Goal: Transaction & Acquisition: Purchase product/service

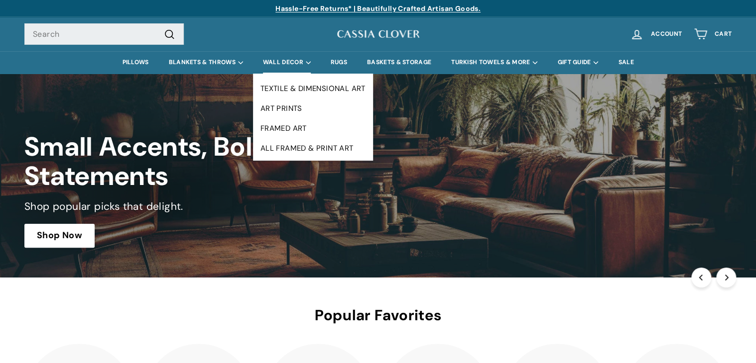
click at [287, 59] on summary "WALL DECOR" at bounding box center [287, 62] width 68 height 22
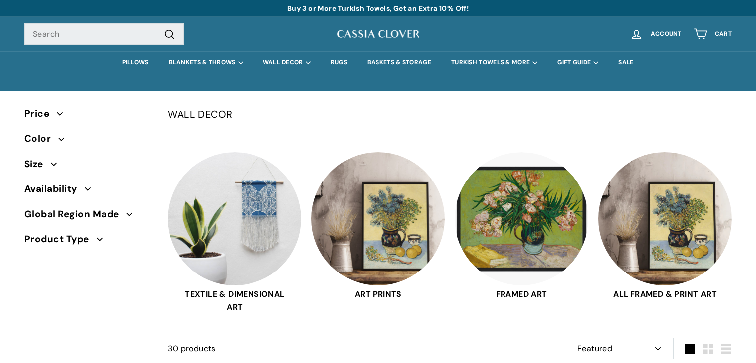
select select "manual"
click at [403, 63] on link "BASKETS & STORAGE" at bounding box center [399, 62] width 84 height 22
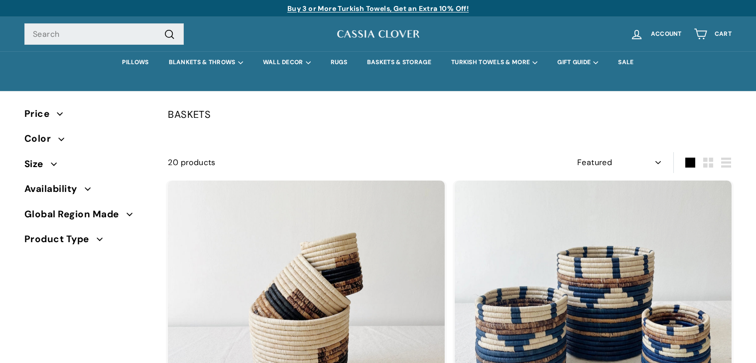
select select "manual"
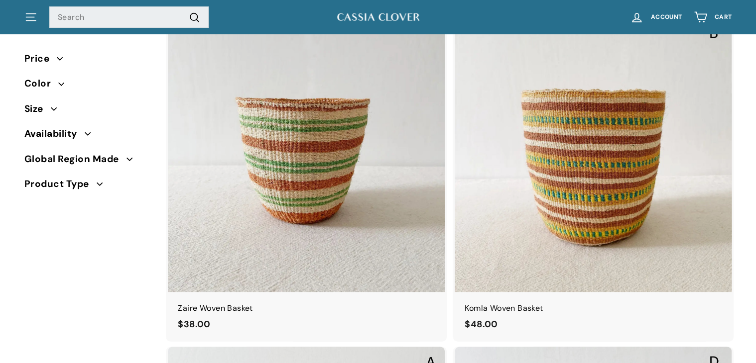
scroll to position [1840, 0]
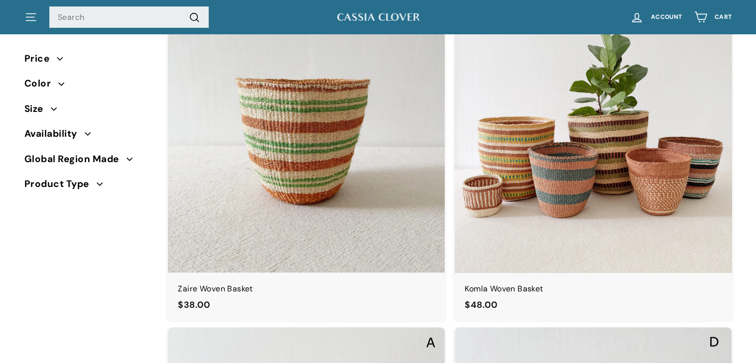
click at [581, 184] on img at bounding box center [592, 135] width 277 height 277
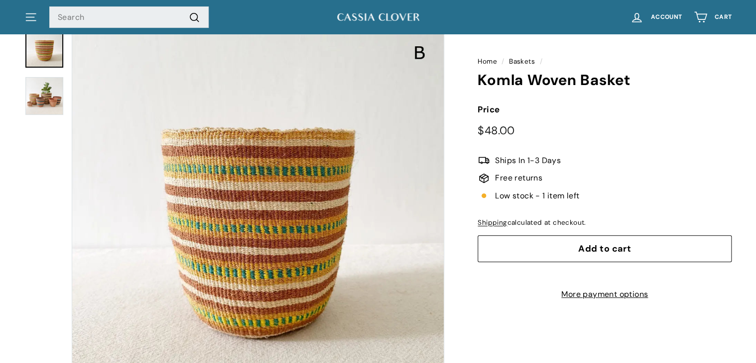
scroll to position [52, 0]
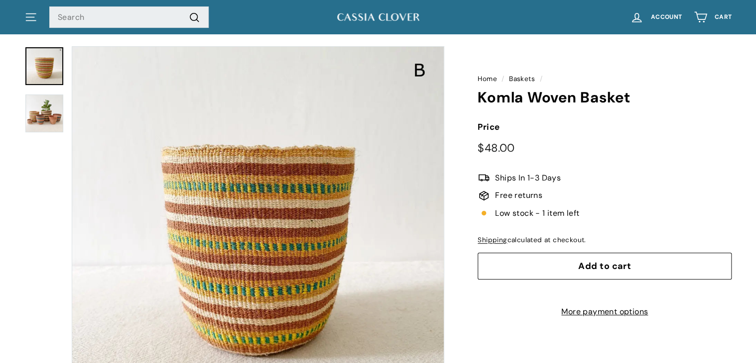
click at [578, 268] on button "Add to cart" at bounding box center [604, 266] width 254 height 27
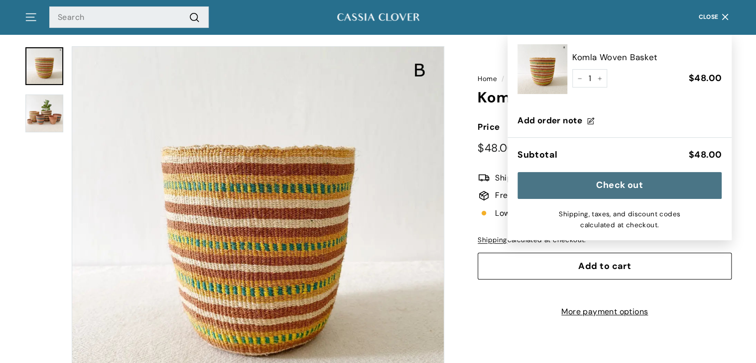
click at [341, 235] on button "Zoom" at bounding box center [257, 232] width 371 height 371
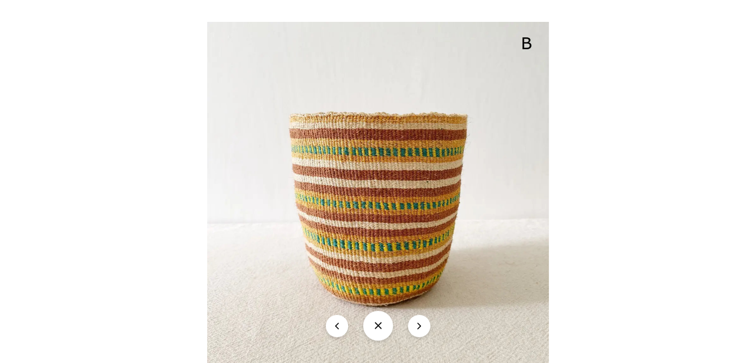
click at [415, 326] on button "icon-chevron" at bounding box center [419, 326] width 22 height 22
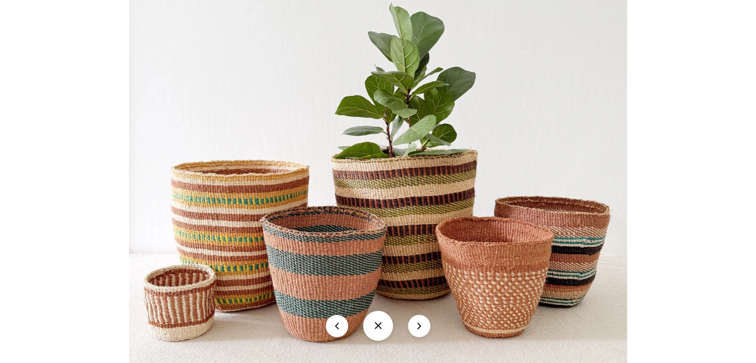
click at [423, 327] on button "icon-chevron" at bounding box center [419, 326] width 22 height 22
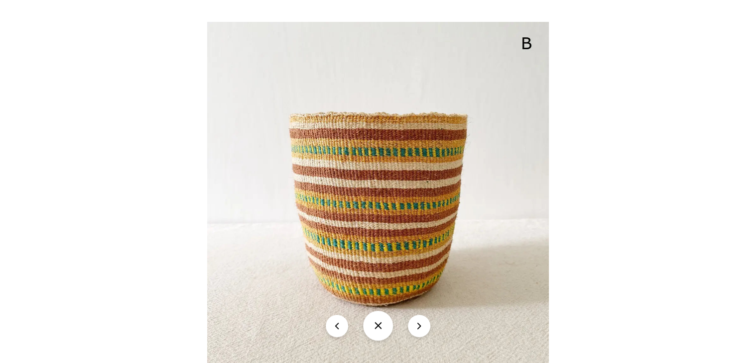
click at [423, 327] on button "icon-chevron" at bounding box center [419, 326] width 22 height 22
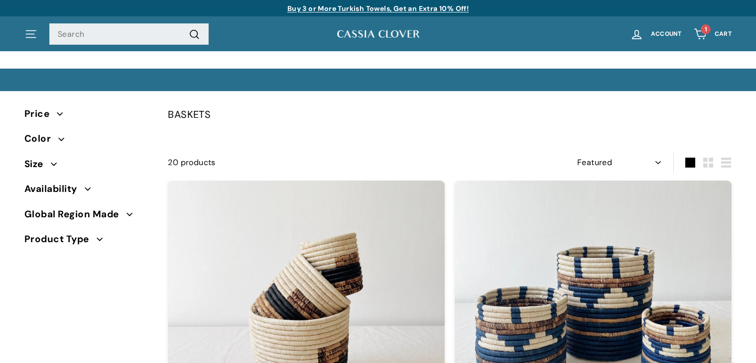
select select "manual"
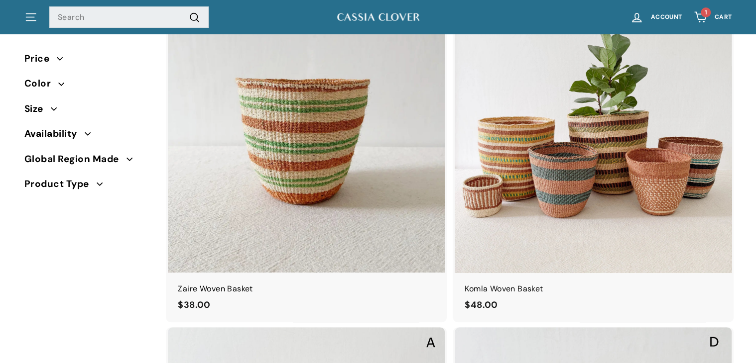
click at [551, 196] on img at bounding box center [592, 135] width 277 height 277
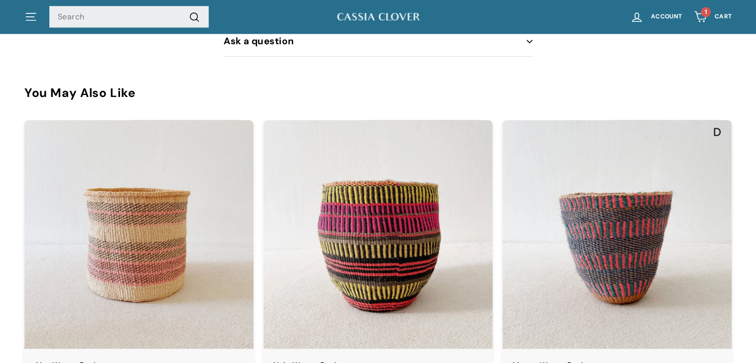
scroll to position [631, 0]
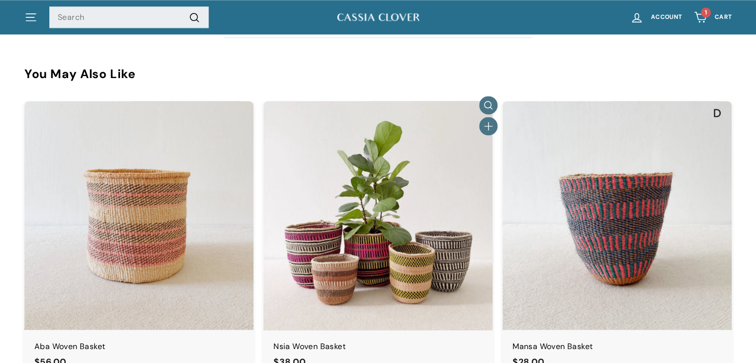
click at [371, 175] on img at bounding box center [377, 215] width 229 height 229
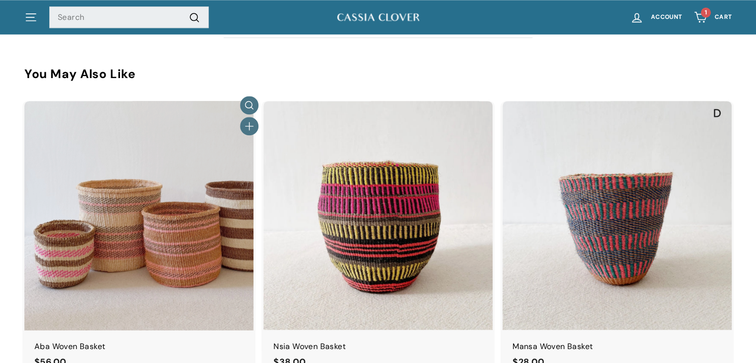
click at [107, 190] on img at bounding box center [138, 215] width 229 height 229
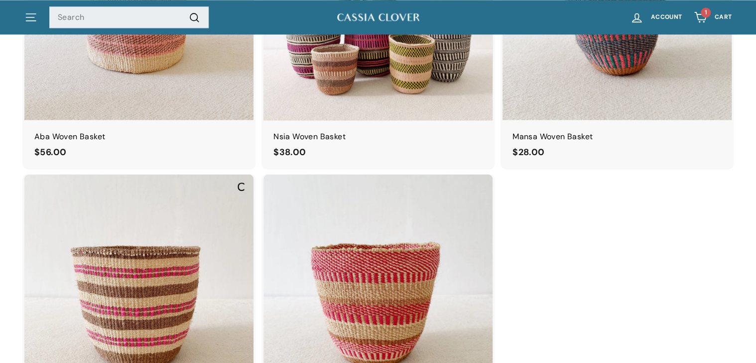
scroll to position [736, 0]
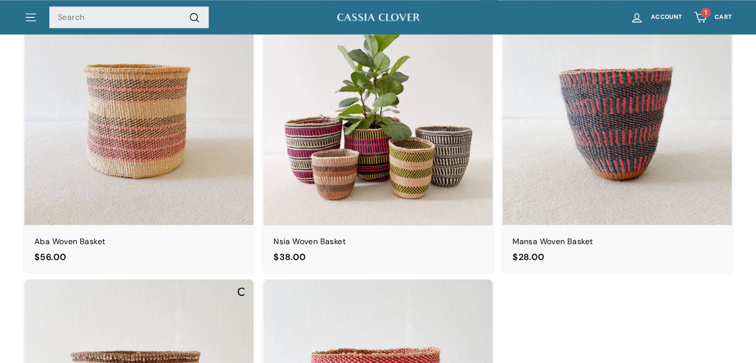
click at [405, 157] on img at bounding box center [377, 110] width 229 height 229
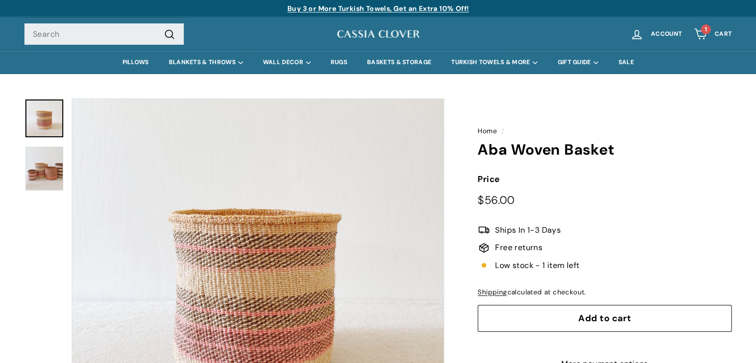
click at [605, 323] on span "Add to cart" at bounding box center [604, 319] width 53 height 12
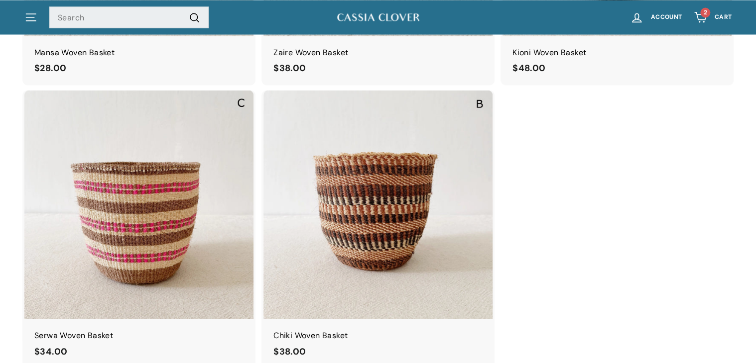
scroll to position [946, 0]
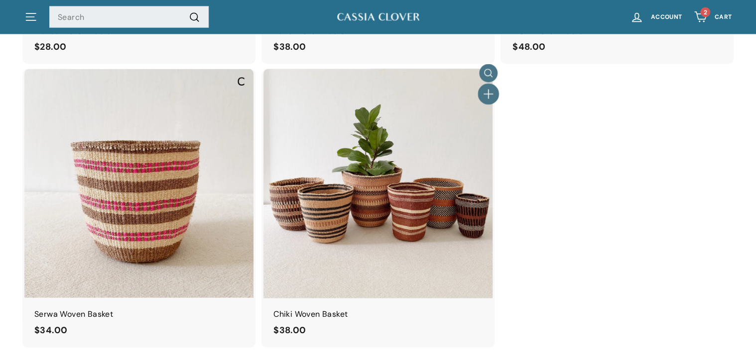
click at [486, 90] on icon "button" at bounding box center [487, 94] width 13 height 13
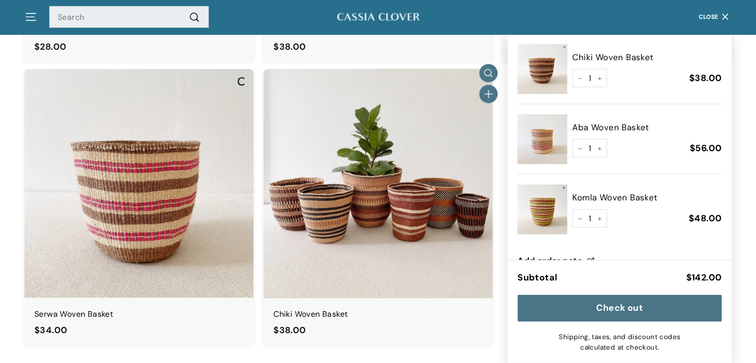
click at [382, 160] on img at bounding box center [377, 183] width 229 height 229
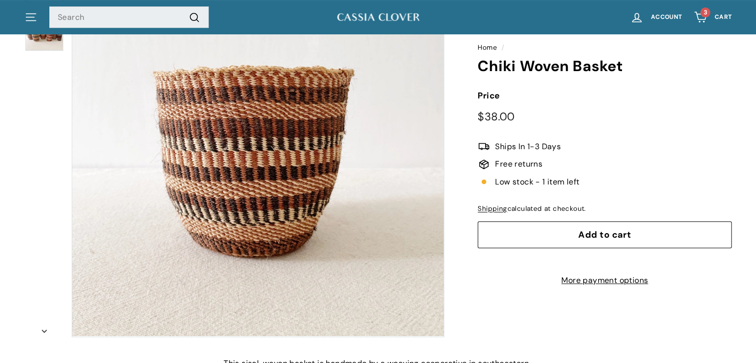
scroll to position [157, 0]
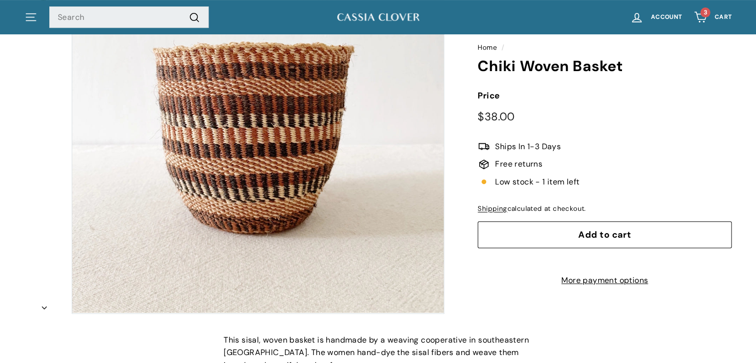
click at [588, 237] on span "Add to cart" at bounding box center [604, 235] width 53 height 12
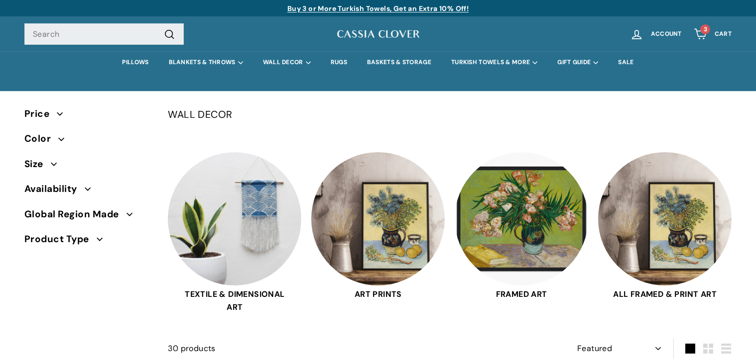
select select "manual"
click at [226, 191] on img at bounding box center [234, 217] width 133 height 133
click at [132, 60] on link "PILLOWS" at bounding box center [135, 62] width 46 height 22
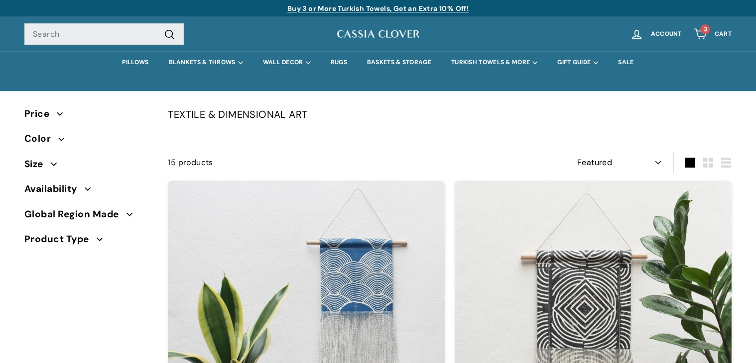
select select "manual"
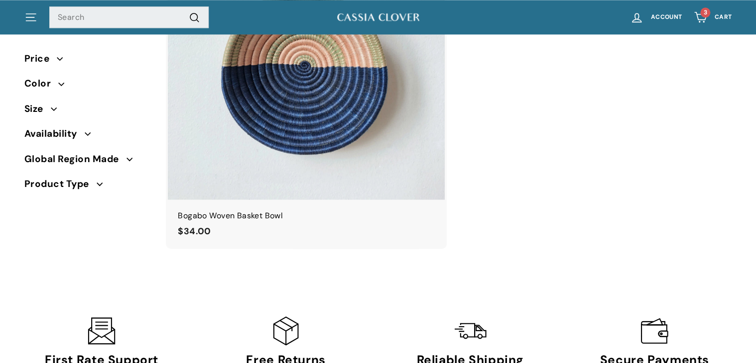
scroll to position [2733, 0]
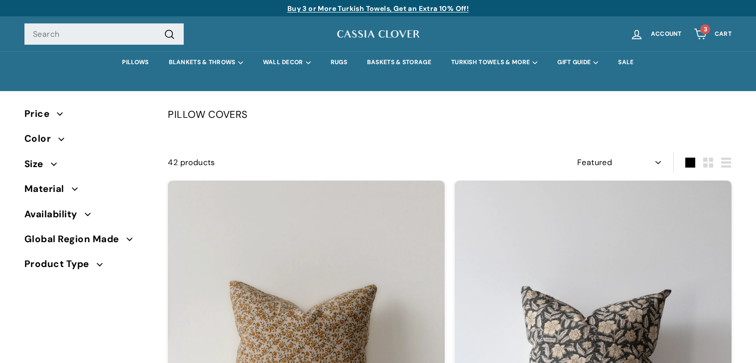
select select "manual"
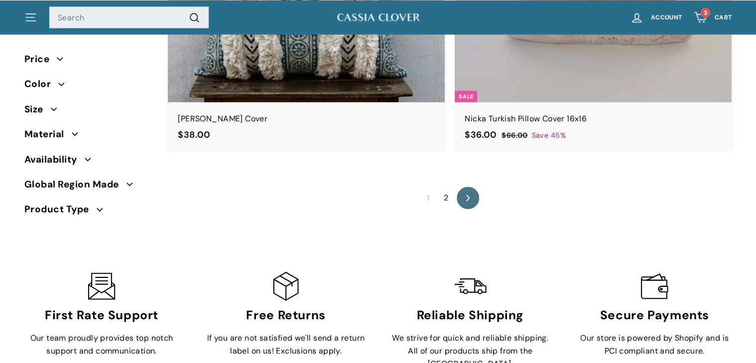
scroll to position [6791, 0]
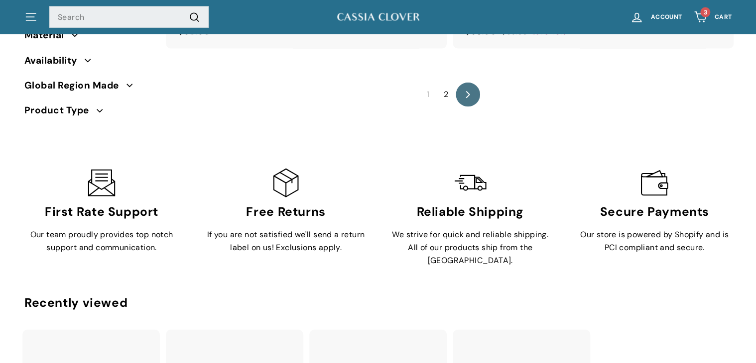
click at [471, 83] on link "icon-chevron Next" at bounding box center [467, 95] width 24 height 24
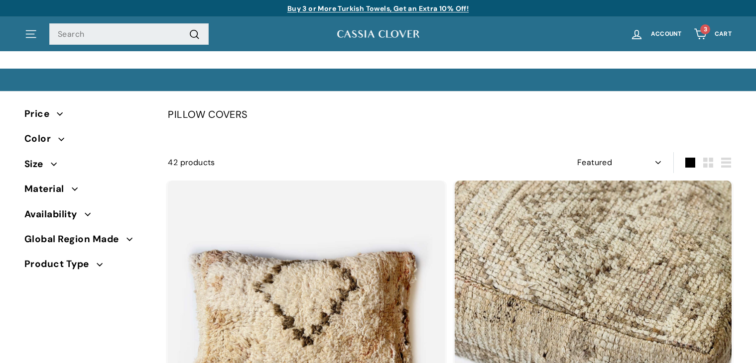
select select "manual"
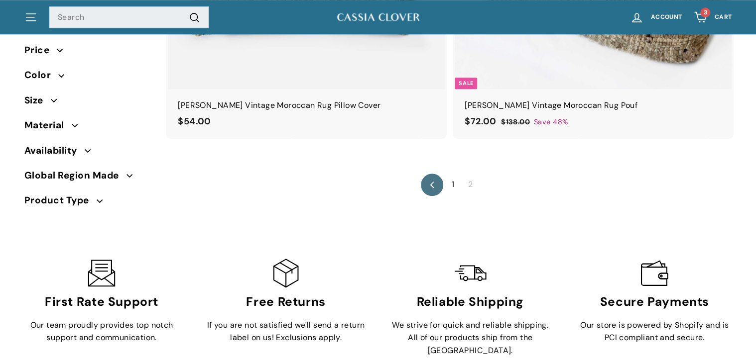
scroll to position [473, 0]
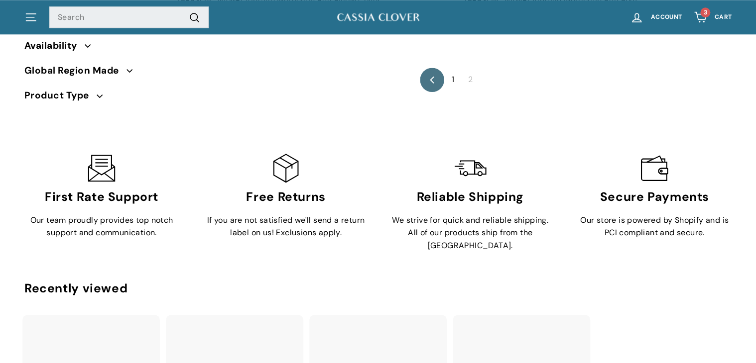
click at [428, 77] on link "Previous" at bounding box center [432, 80] width 24 height 24
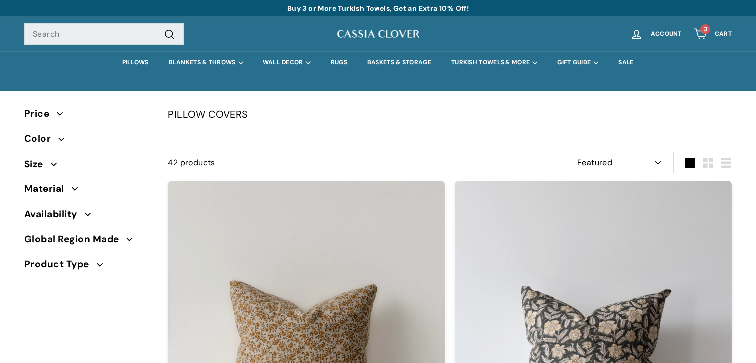
select select "manual"
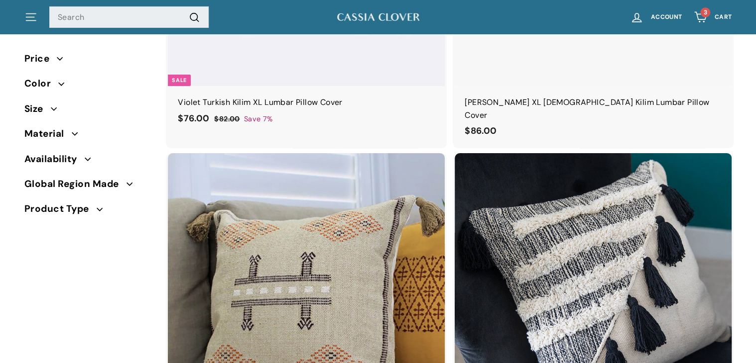
scroll to position [3787, 0]
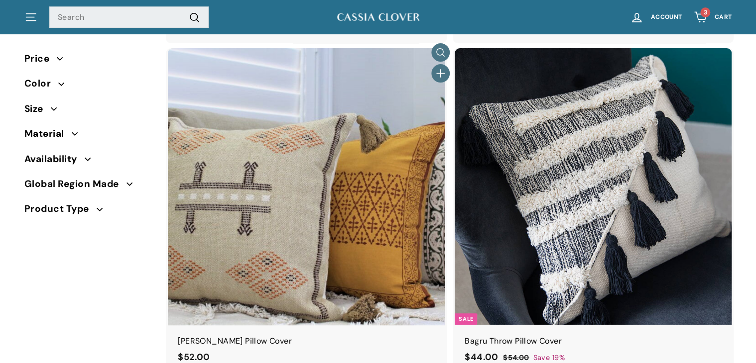
click at [316, 203] on img at bounding box center [306, 186] width 277 height 277
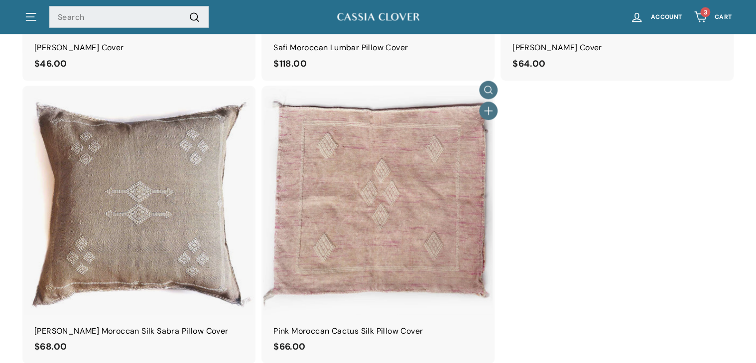
scroll to position [998, 0]
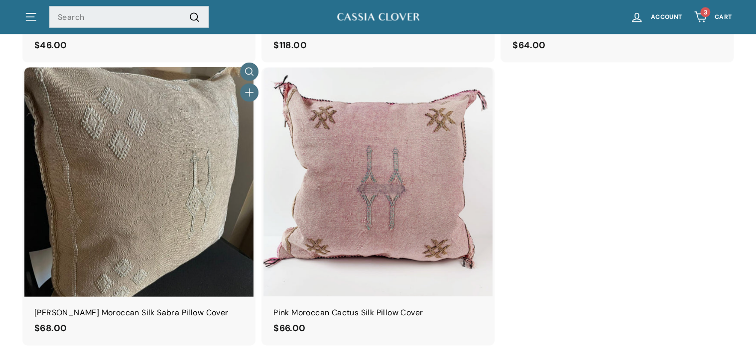
click at [148, 214] on img at bounding box center [138, 182] width 229 height 229
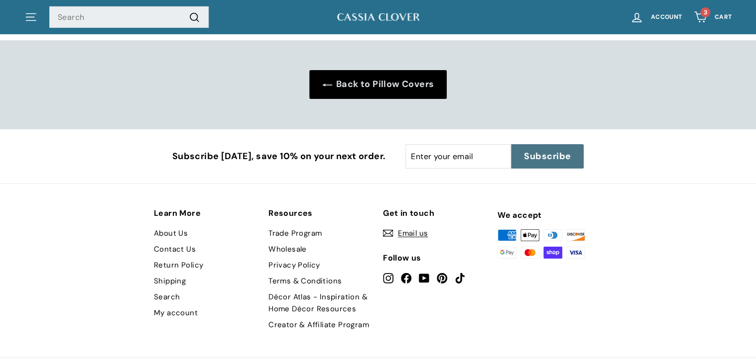
scroll to position [1627, 0]
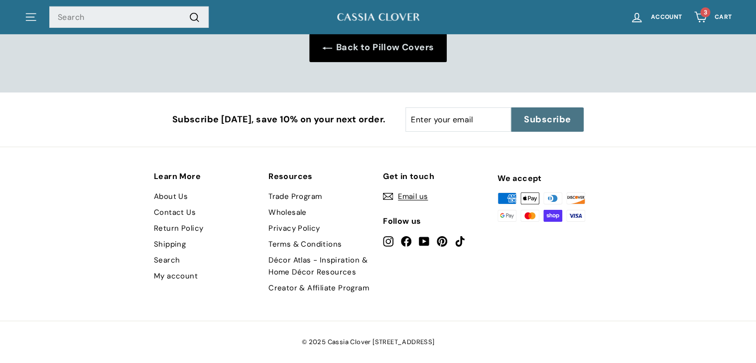
click at [404, 240] on icon at bounding box center [406, 241] width 10 height 10
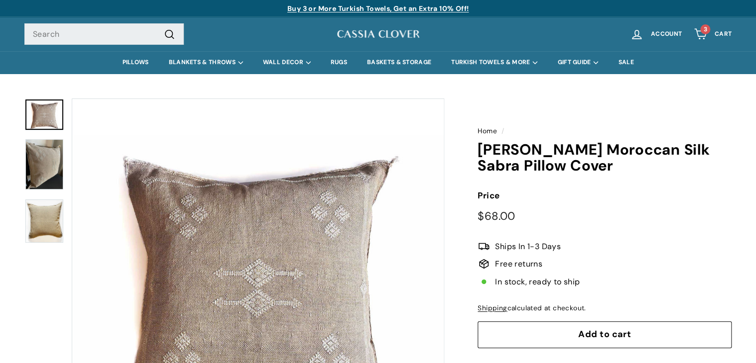
click at [606, 334] on span "Add to cart" at bounding box center [604, 335] width 53 height 12
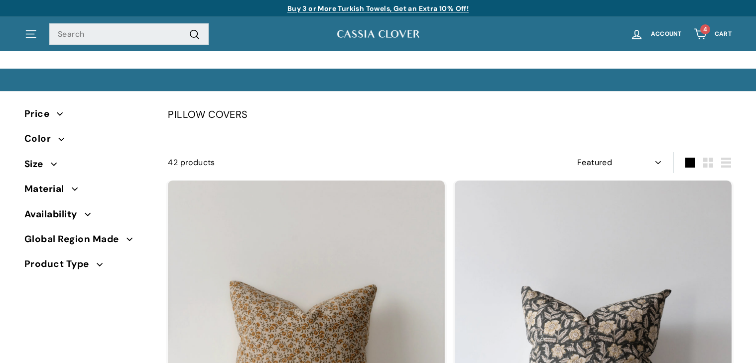
select select "manual"
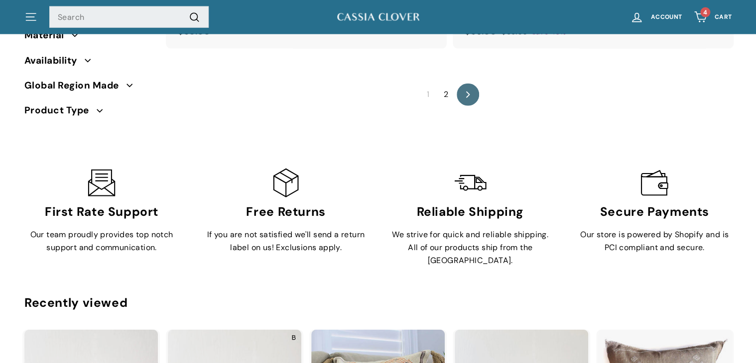
scroll to position [6791, 0]
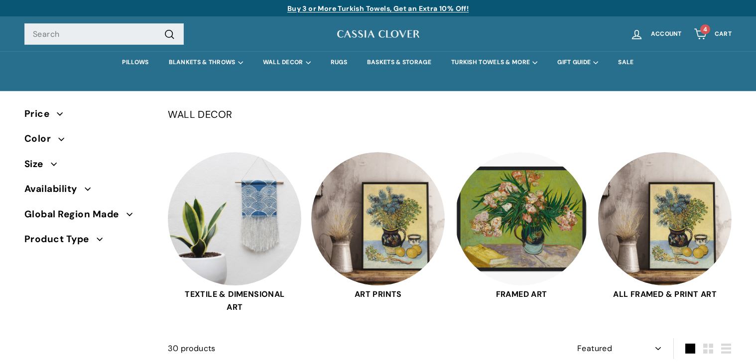
select select "manual"
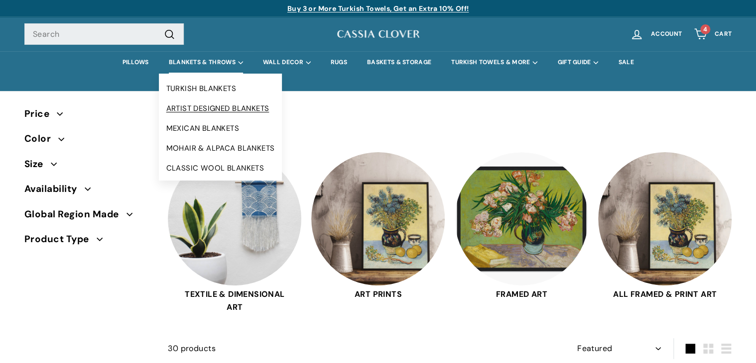
click at [208, 111] on link "ARTIST DESIGNED BLANKETS" at bounding box center [220, 109] width 123 height 20
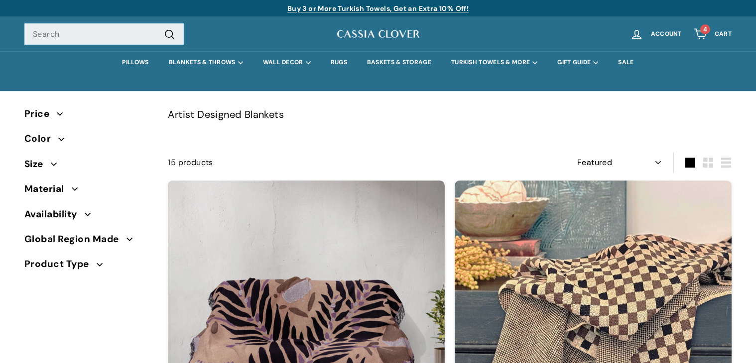
select select "manual"
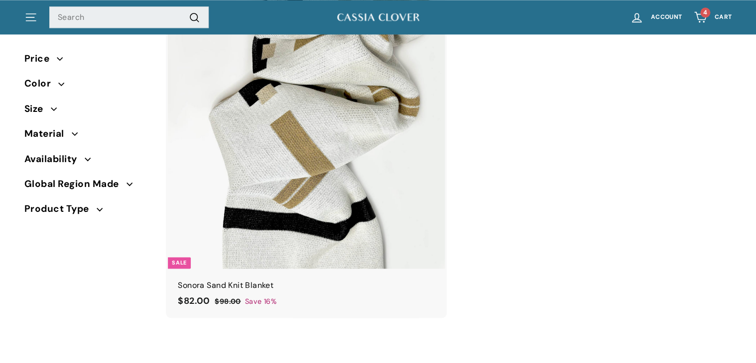
scroll to position [2575, 0]
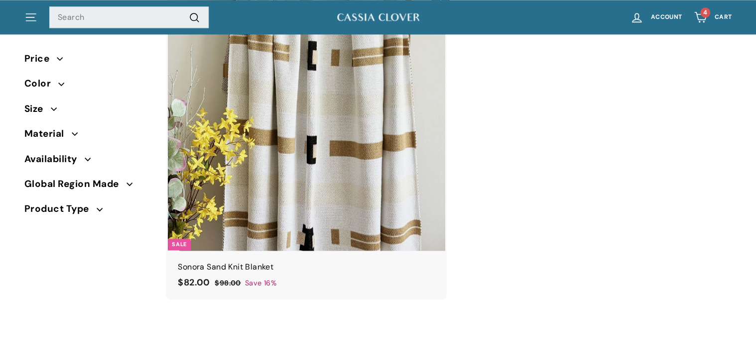
click at [303, 154] on img at bounding box center [306, 112] width 277 height 277
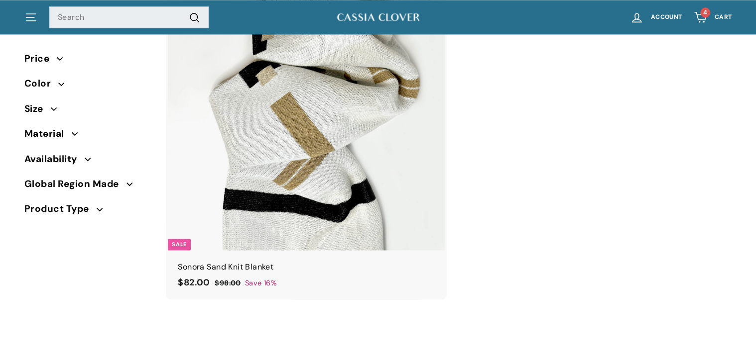
click at [57, 88] on span "Color" at bounding box center [41, 83] width 34 height 15
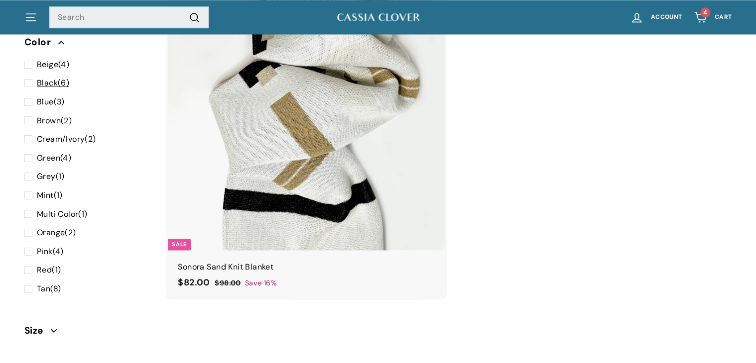
click at [31, 82] on span at bounding box center [30, 83] width 12 height 13
click at [31, 77] on input "Black (6)" at bounding box center [27, 77] width 6 height 0
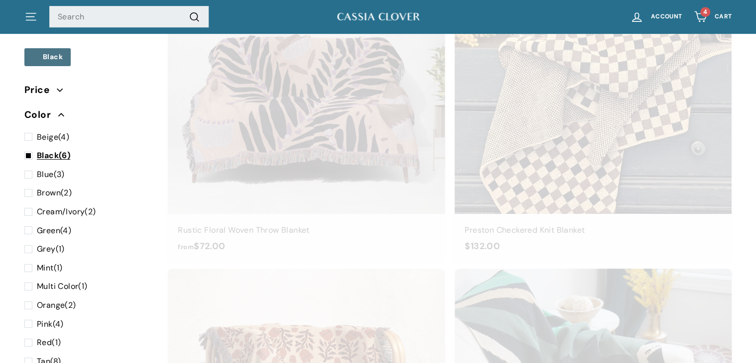
scroll to position [64, 0]
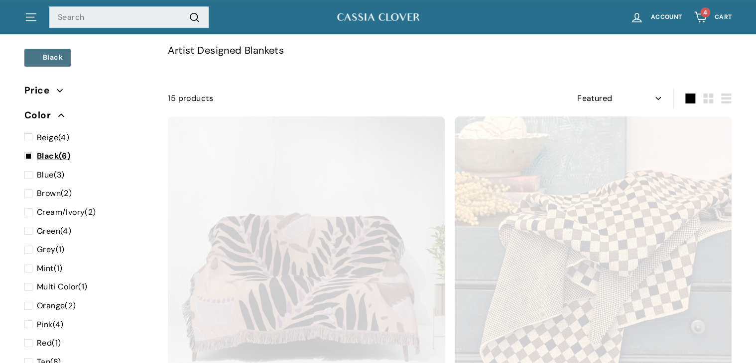
select select "manual"
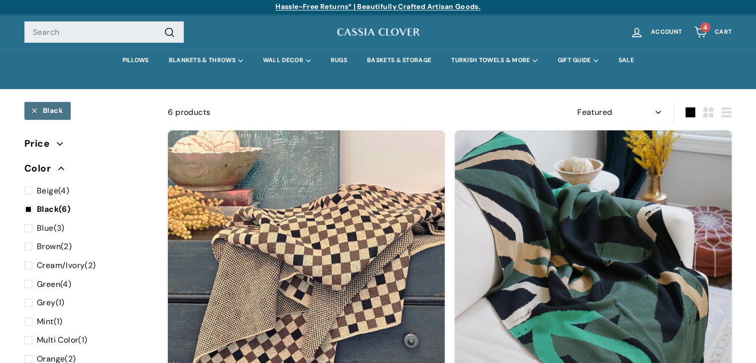
scroll to position [0, 0]
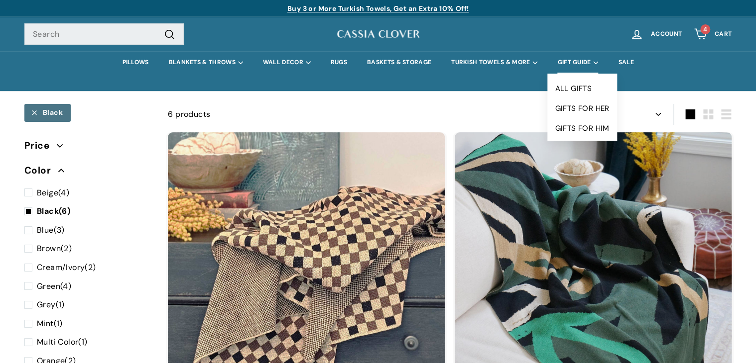
click at [580, 55] on summary "GIFT GUIDE" at bounding box center [577, 62] width 61 height 22
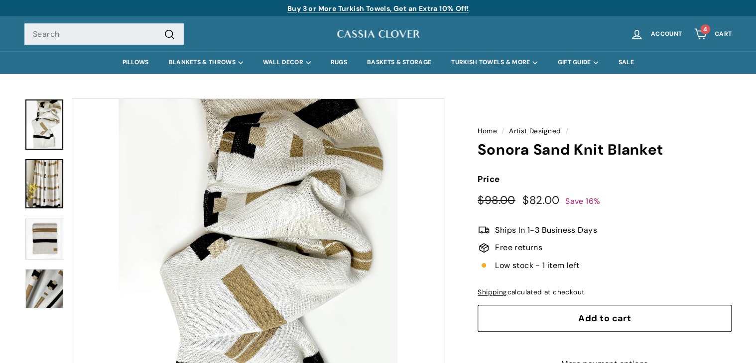
click at [34, 193] on img at bounding box center [44, 183] width 38 height 49
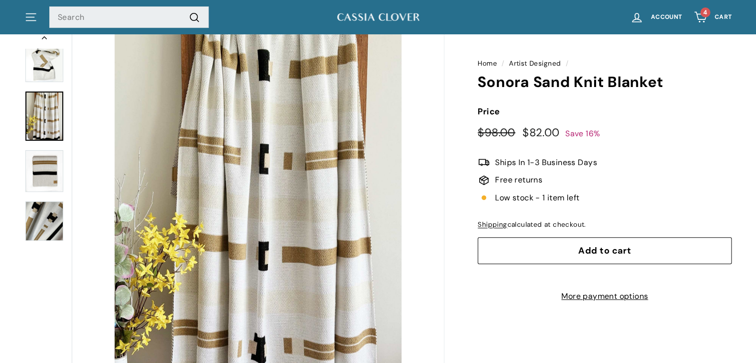
scroll to position [105, 0]
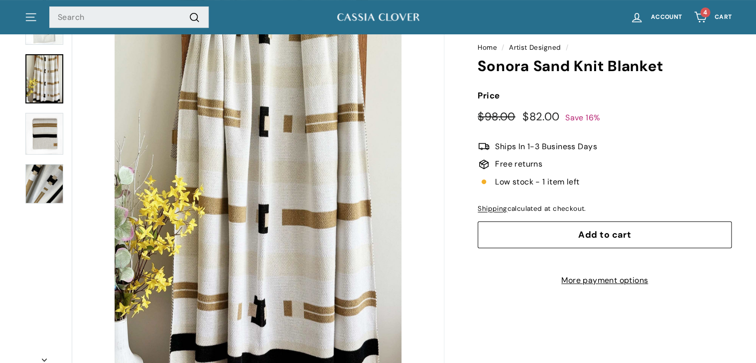
click at [577, 240] on button "Add to cart" at bounding box center [604, 234] width 254 height 27
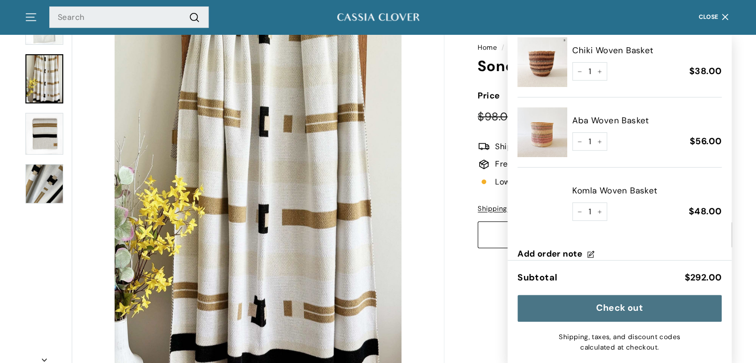
scroll to position [158, 0]
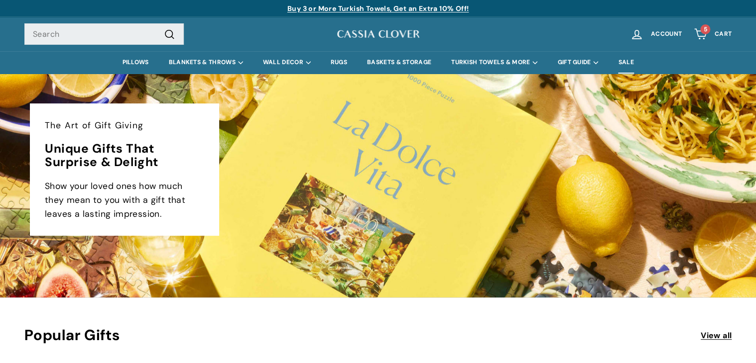
click at [629, 63] on link "SALE" at bounding box center [625, 62] width 35 height 22
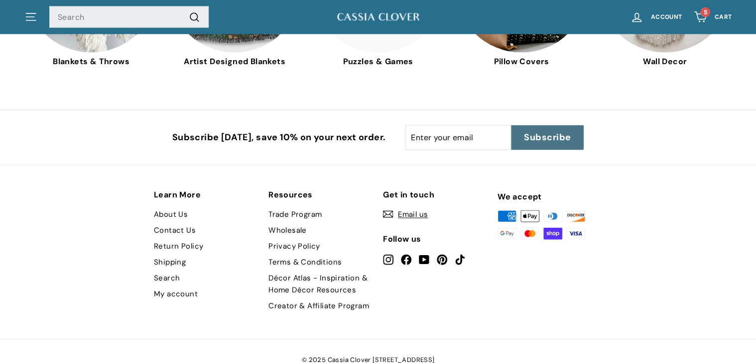
scroll to position [2889, 0]
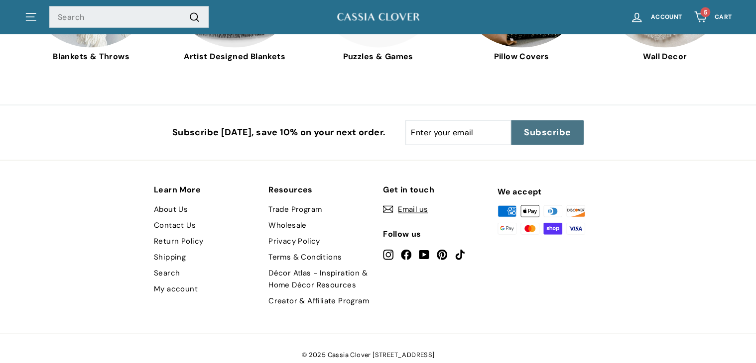
click at [713, 22] on link "5 Cart" at bounding box center [712, 16] width 50 height 29
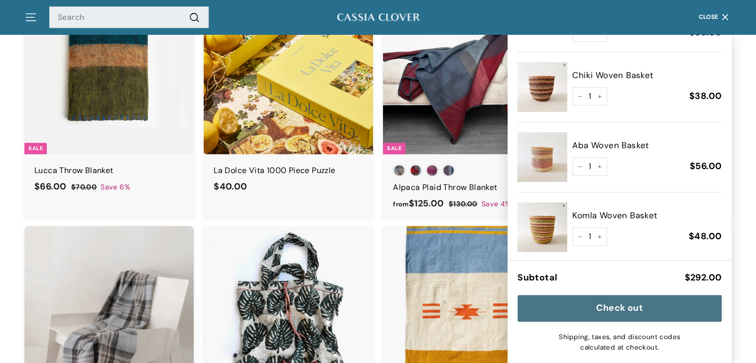
scroll to position [158, 0]
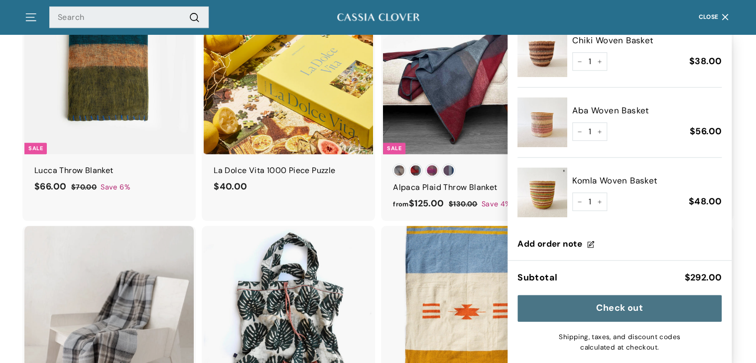
click at [549, 114] on img at bounding box center [542, 123] width 50 height 50
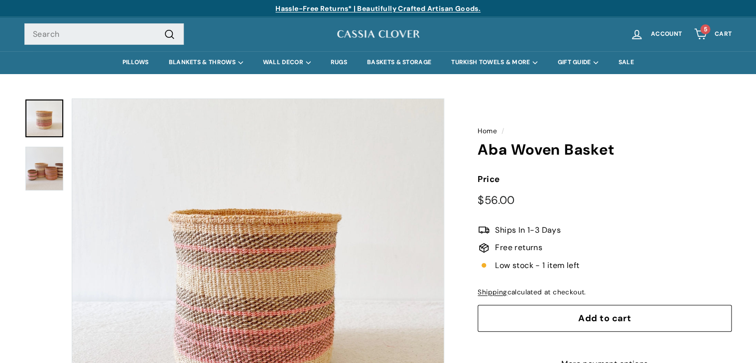
click at [728, 37] on span "Cart" at bounding box center [722, 34] width 17 height 6
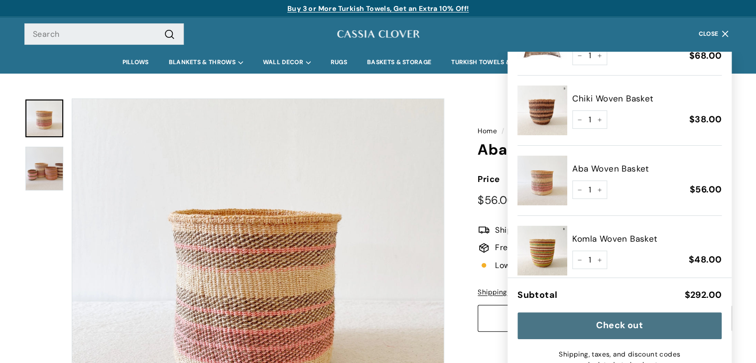
scroll to position [124, 0]
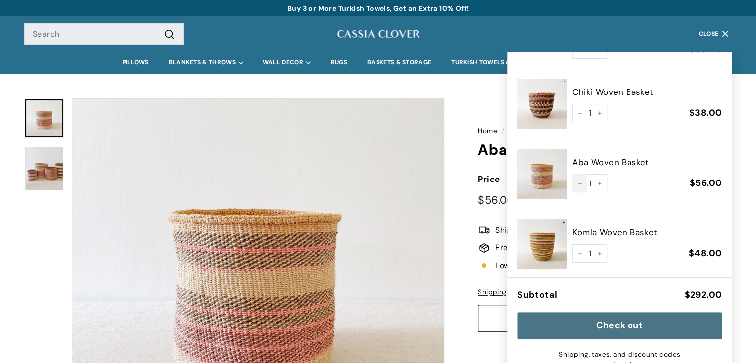
click at [579, 184] on icon "Reduce item quantity by one" at bounding box center [578, 184] width 3 height 0
type input "0"
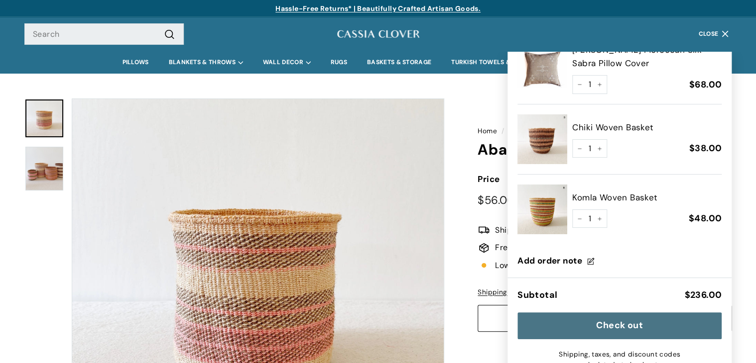
scroll to position [88, 0]
click at [576, 220] on button "−" at bounding box center [579, 219] width 15 height 19
type input "0"
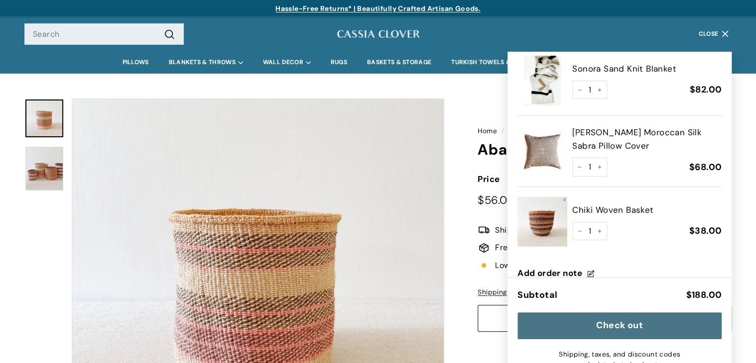
scroll to position [0, 0]
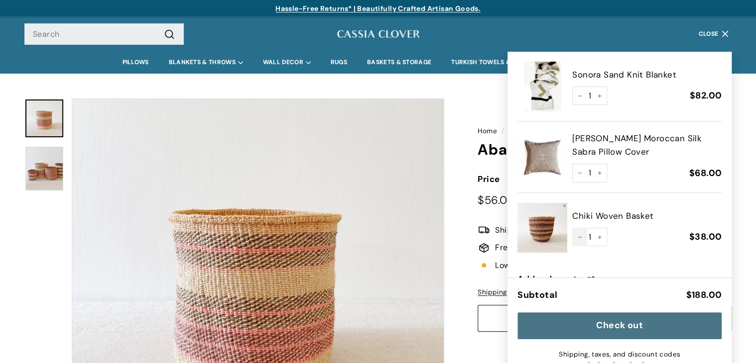
click at [578, 236] on icon "Reduce item quantity by one" at bounding box center [579, 237] width 5 height 5
type input "0"
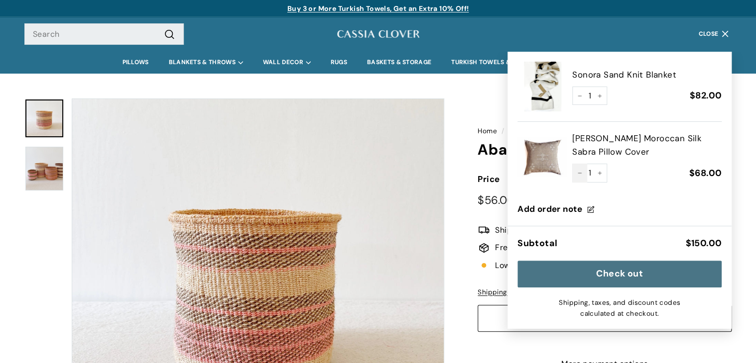
click at [577, 170] on button "−" at bounding box center [579, 173] width 15 height 19
type input "0"
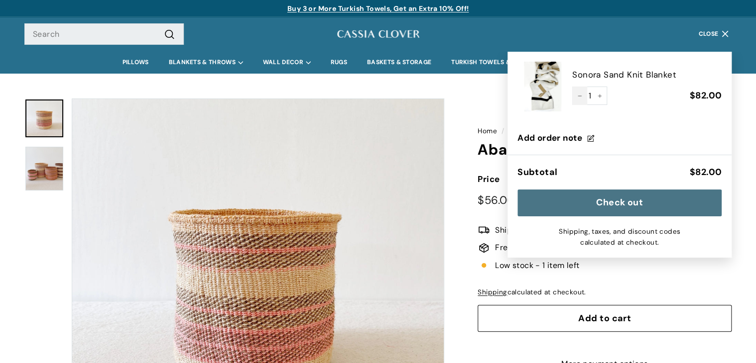
click at [576, 98] on button "−" at bounding box center [579, 96] width 15 height 19
type input "0"
